Goal: Task Accomplishment & Management: Manage account settings

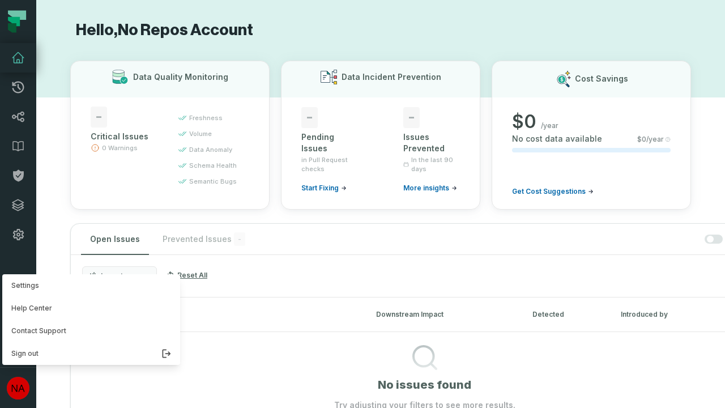
click at [88, 286] on button "Settings" at bounding box center [91, 285] width 178 height 23
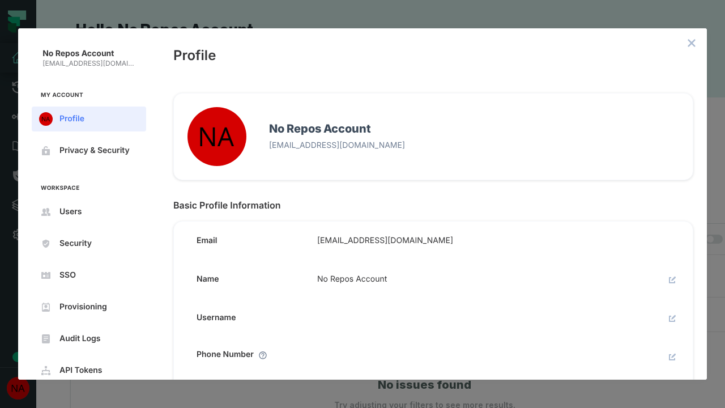
click at [692, 43] on icon "close admin-box" at bounding box center [691, 43] width 7 height 7
